Goal: Find specific page/section: Find specific page/section

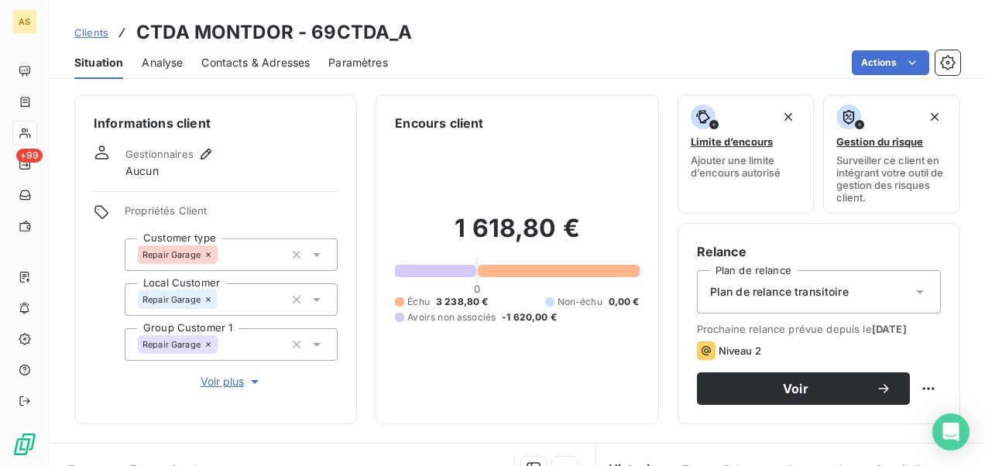
drag, startPoint x: 81, startPoint y: 33, endPoint x: 91, endPoint y: 29, distance: 11.3
click at [81, 33] on span "Clients" at bounding box center [91, 32] width 34 height 12
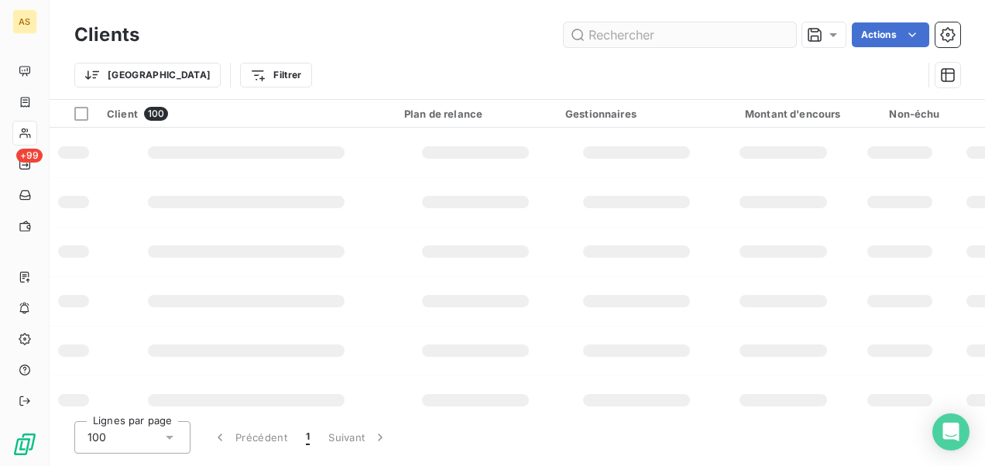
click at [595, 33] on input "text" at bounding box center [680, 34] width 232 height 25
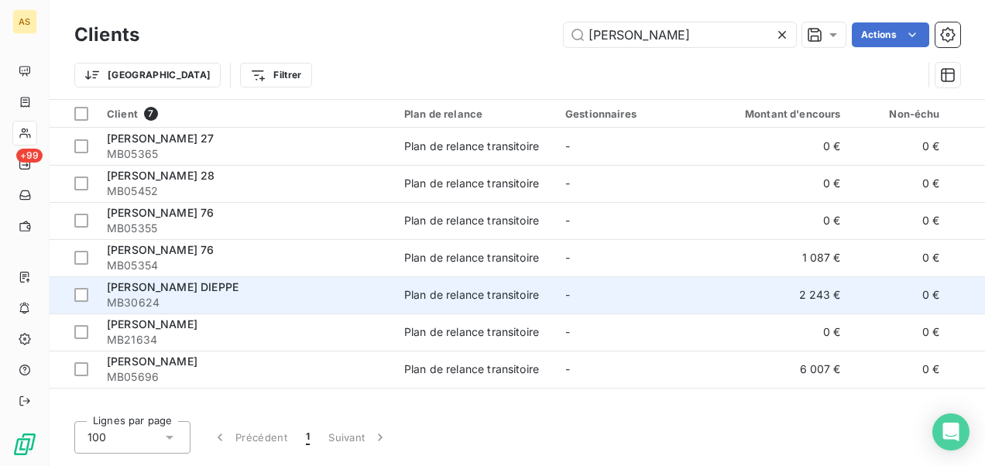
type input "[PERSON_NAME]"
click at [478, 283] on td "Plan de relance transitoire" at bounding box center [475, 294] width 161 height 37
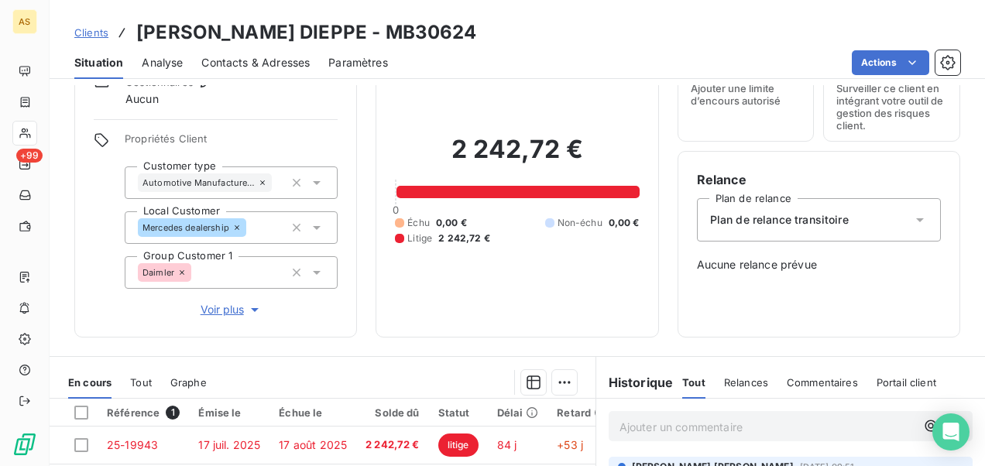
scroll to position [232, 0]
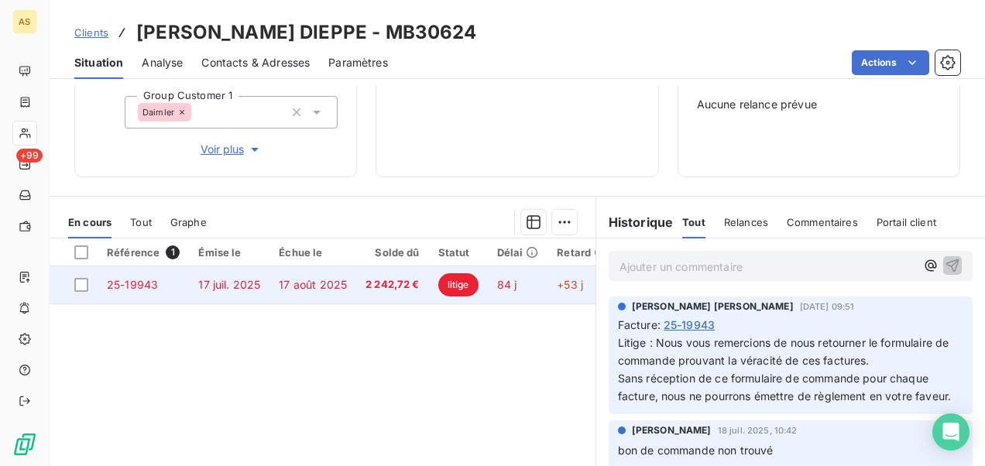
click at [458, 286] on span "litige" at bounding box center [458, 284] width 40 height 23
